Goal: Complete application form

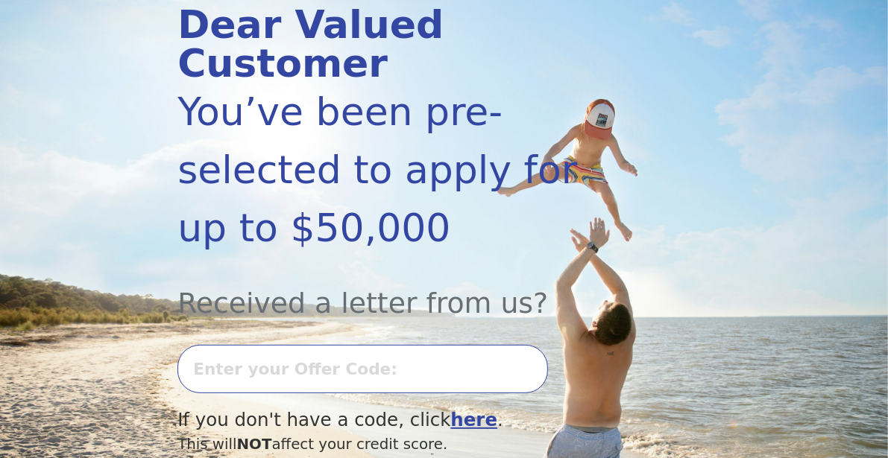
scroll to position [198, 0]
click at [440, 345] on input "text" at bounding box center [362, 369] width 370 height 48
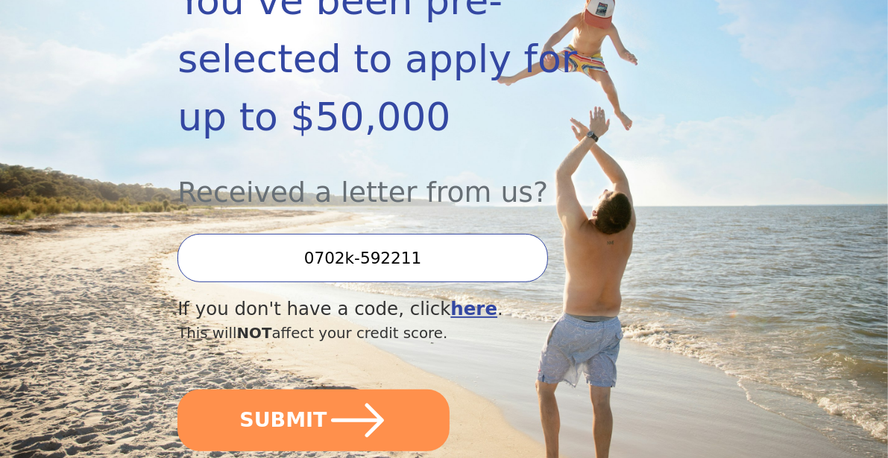
scroll to position [309, 0]
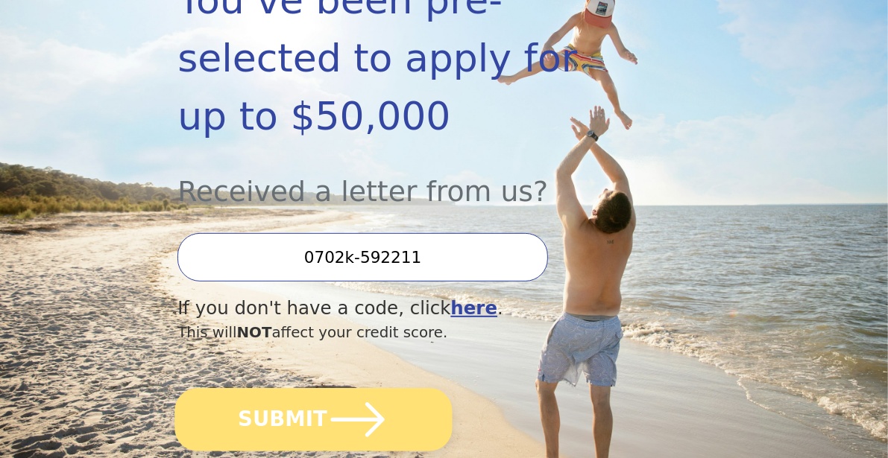
type input "0702k-592211"
click at [313, 388] on button "SUBMIT" at bounding box center [313, 419] width 277 height 63
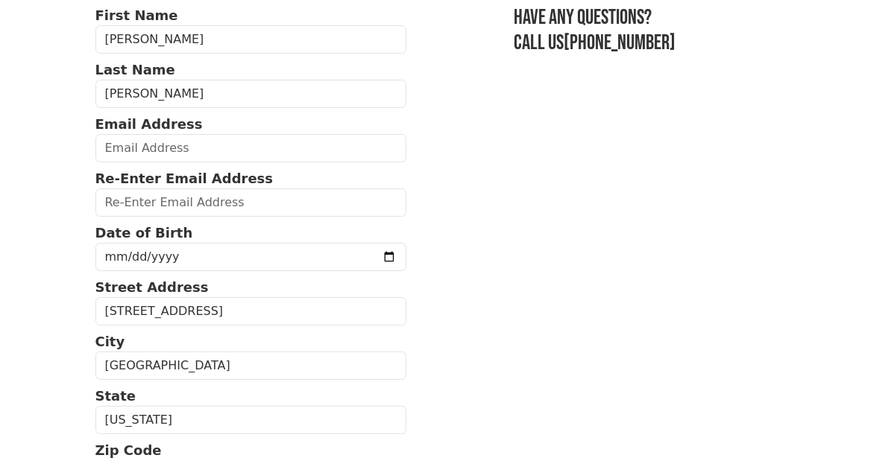
scroll to position [117, 0]
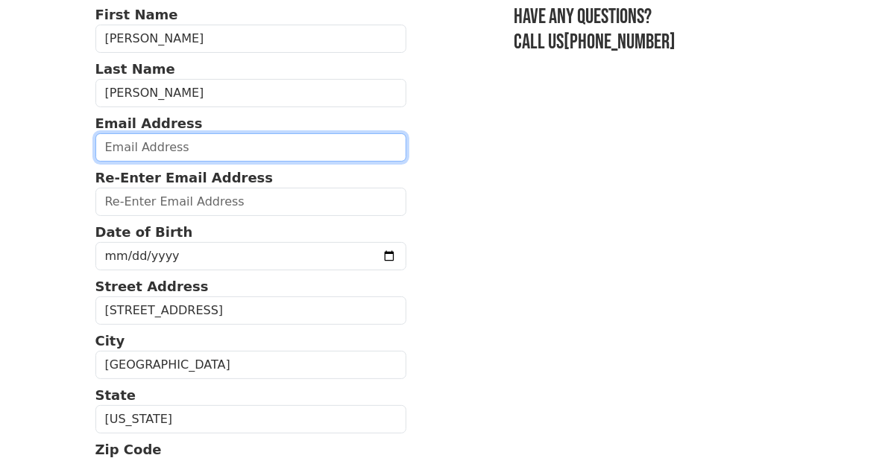
click at [200, 149] on input "email" at bounding box center [250, 147] width 311 height 28
type input "abdonortiz1008@gmail.com"
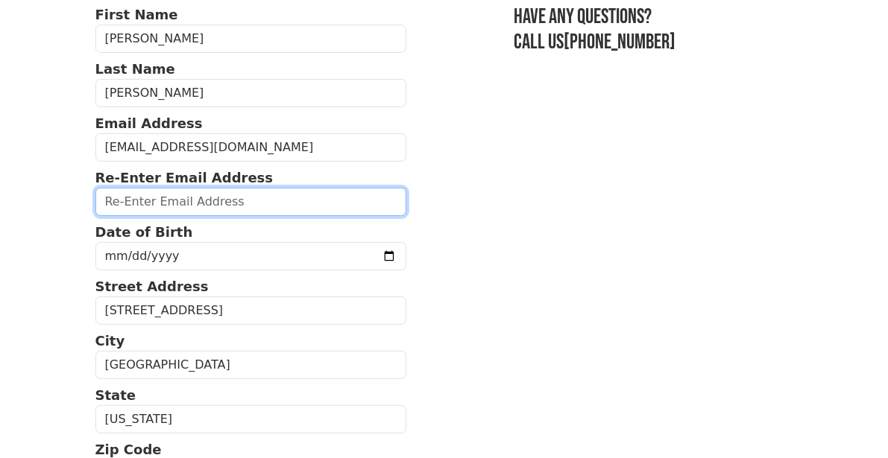
click at [240, 196] on input "email" at bounding box center [250, 202] width 311 height 28
type input "abdonortiz1008@gmail.com"
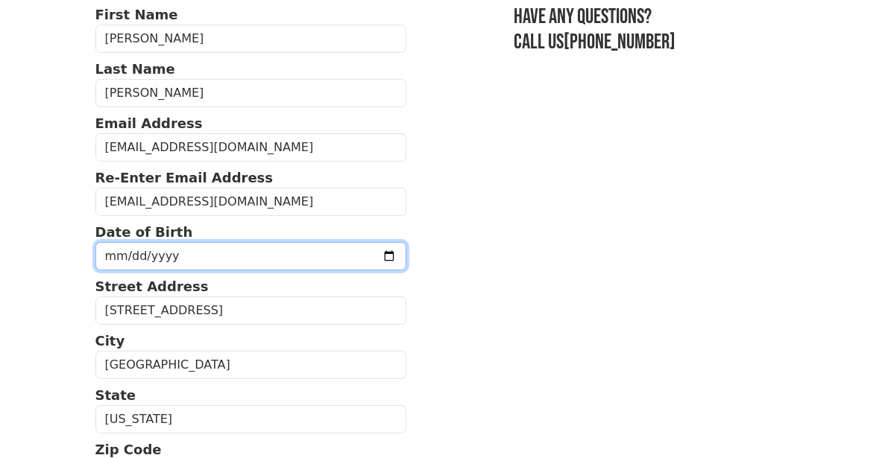
click at [294, 250] on input "date" at bounding box center [250, 256] width 311 height 28
type input "1979-07-10"
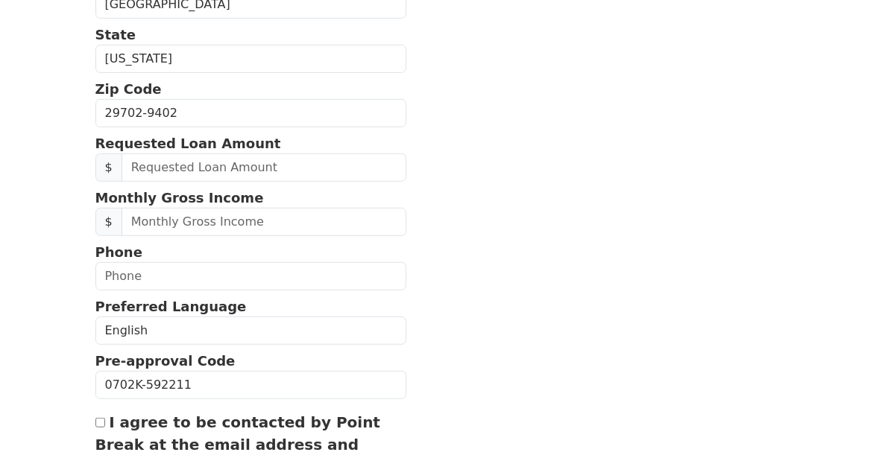
scroll to position [481, 0]
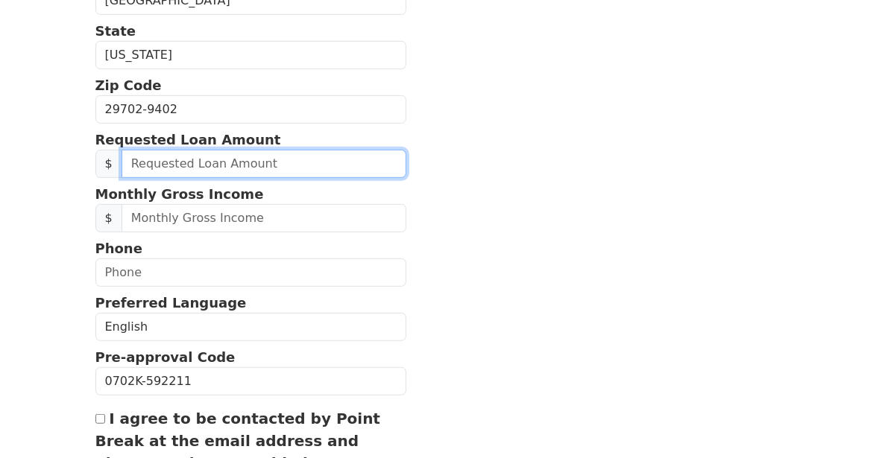
click at [277, 162] on input "text" at bounding box center [263, 164] width 285 height 28
type input "25,000.00"
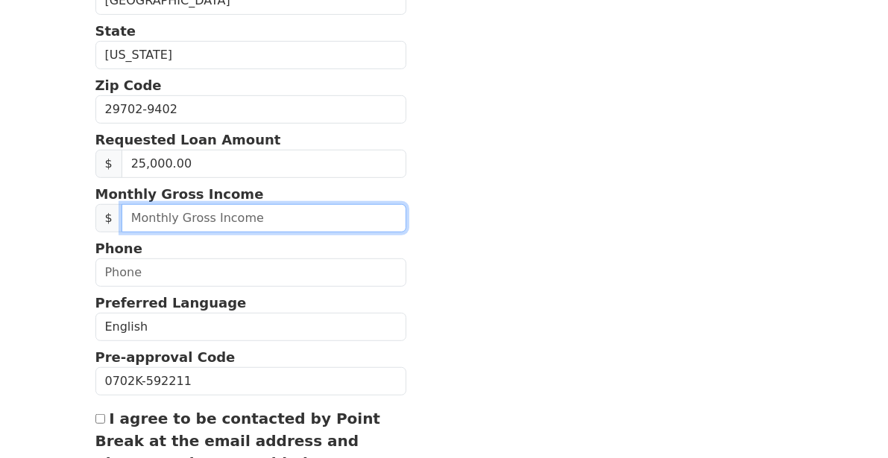
click at [313, 212] on input "text" at bounding box center [263, 218] width 285 height 28
type input "7,400.00"
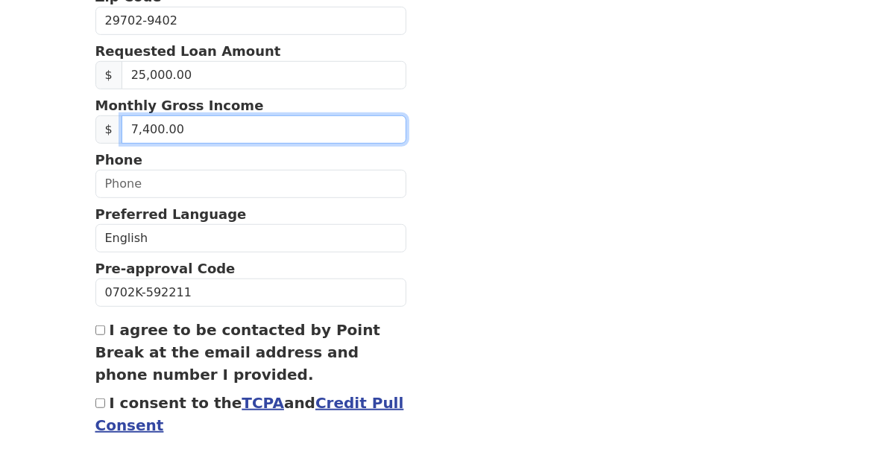
scroll to position [573, 0]
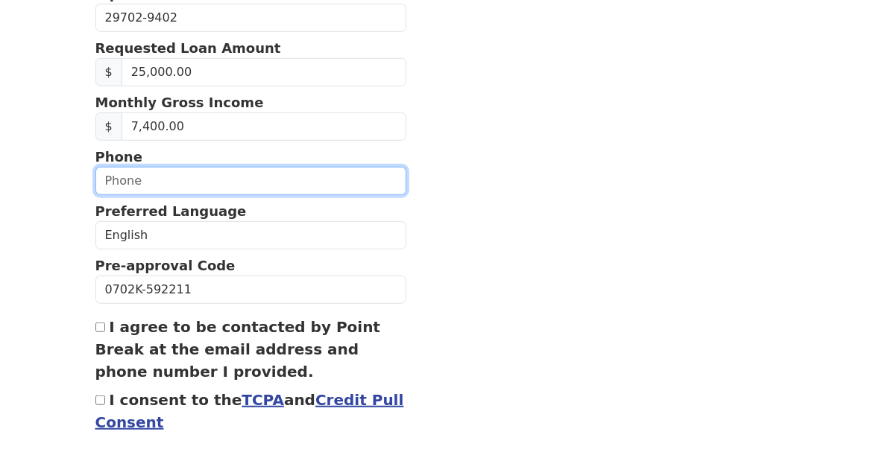
click at [317, 171] on input "text" at bounding box center [250, 181] width 311 height 28
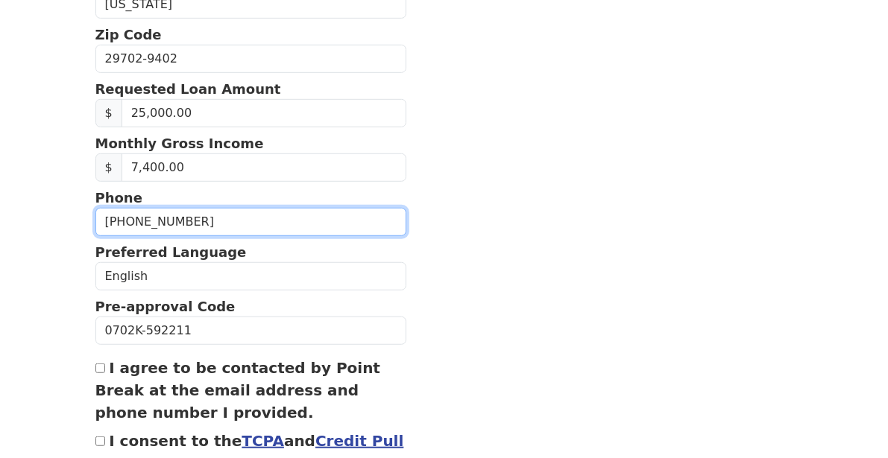
scroll to position [534, 0]
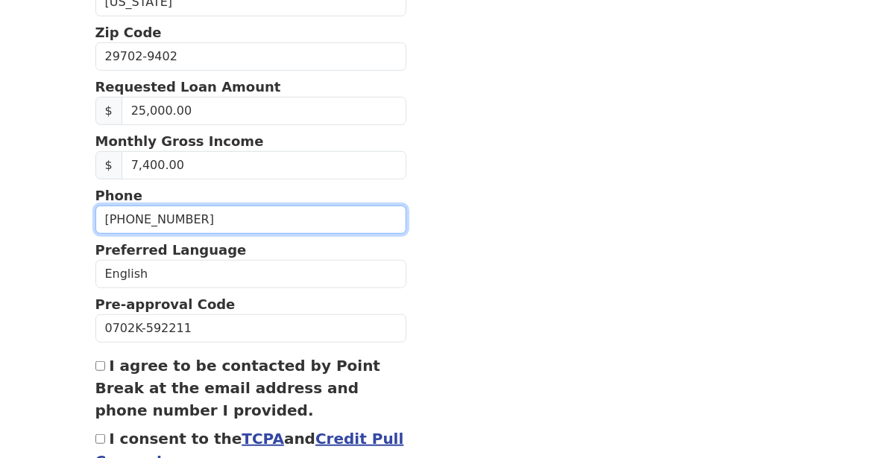
click at [330, 206] on input "(704) 891-7078" at bounding box center [250, 220] width 311 height 28
type input "(7__) ___-____"
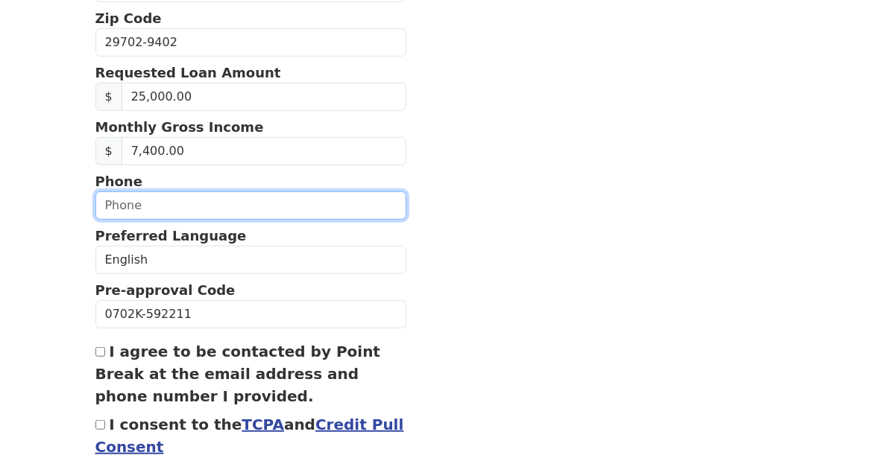
scroll to position [560, 0]
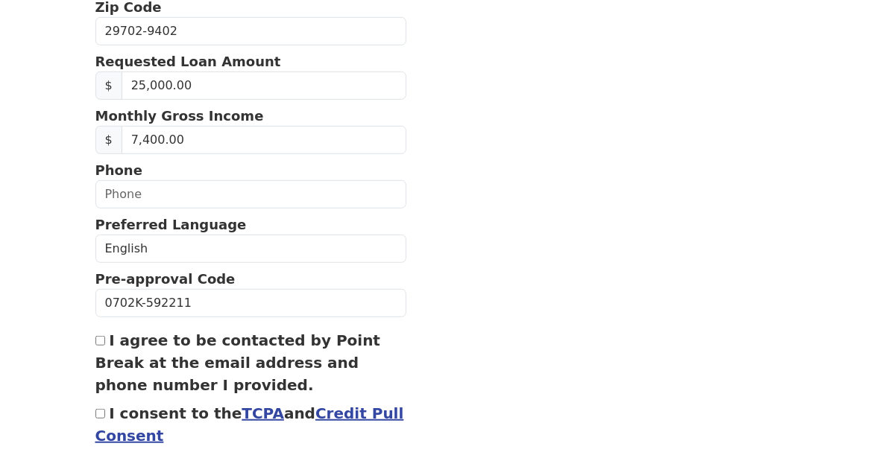
click at [573, 205] on section "First Name Abdon Last Name Ortiz Bravo Email Address abdonortiz1008@gmail.com R…" at bounding box center [444, 32] width 698 height 940
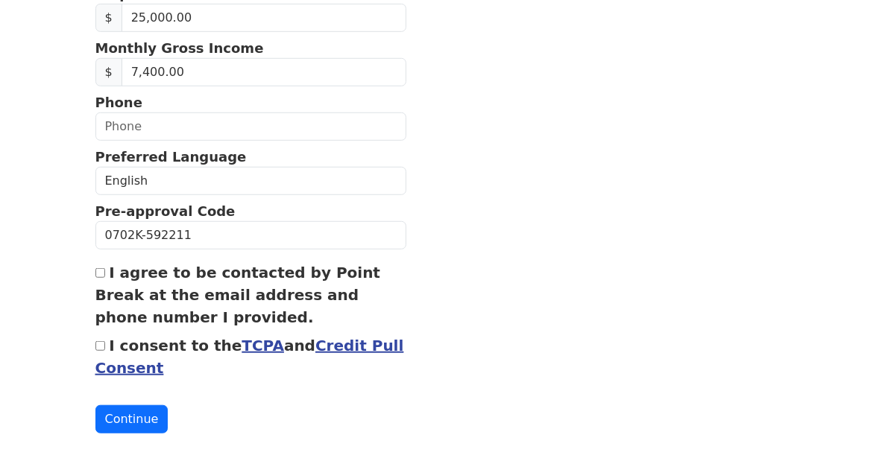
scroll to position [634, 0]
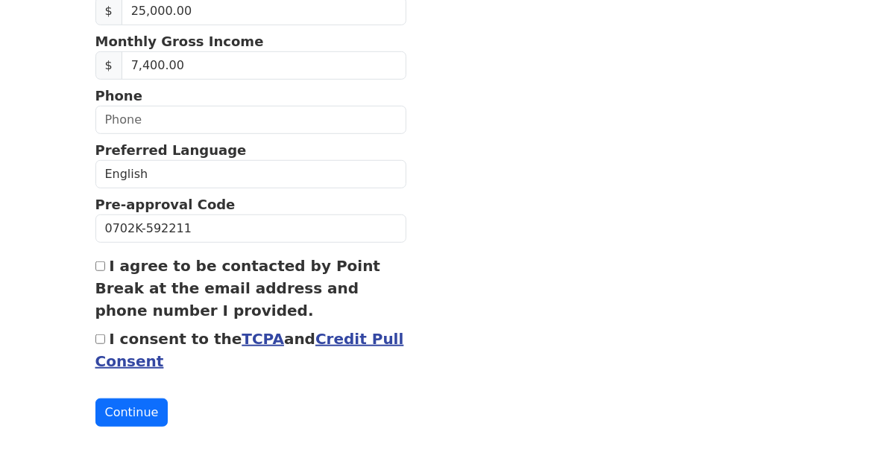
click at [100, 262] on input "I agree to be contacted by Point Break at the email address and phone number I …" at bounding box center [100, 267] width 10 height 10
checkbox input "true"
click at [100, 335] on input "I consent to the TCPA and Credit Pull Consent" at bounding box center [100, 340] width 10 height 10
checkbox input "true"
click at [138, 402] on button "Continue" at bounding box center [131, 413] width 73 height 28
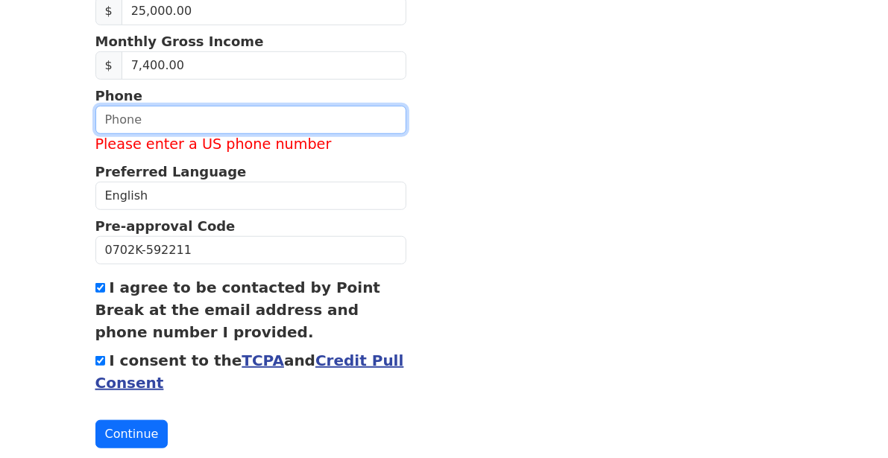
click at [250, 111] on input "text" at bounding box center [250, 120] width 311 height 28
type input "(704) 891-7078"
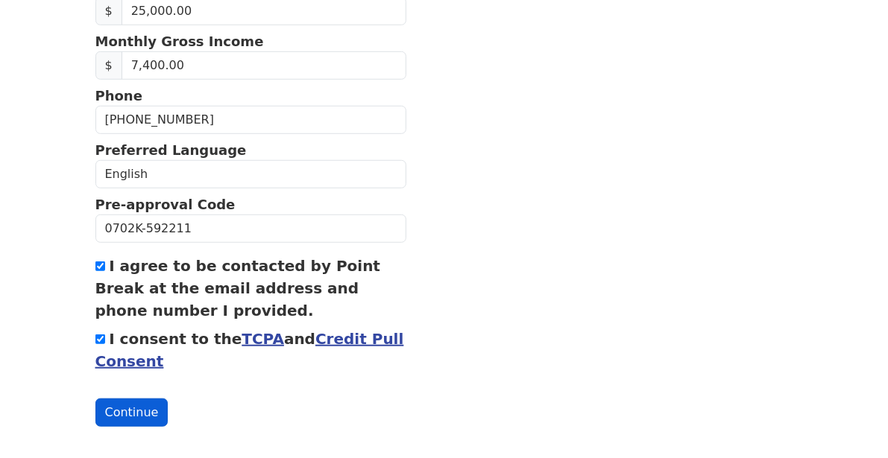
click at [141, 403] on button "Continue" at bounding box center [131, 413] width 73 height 28
